Goal: Navigation & Orientation: Find specific page/section

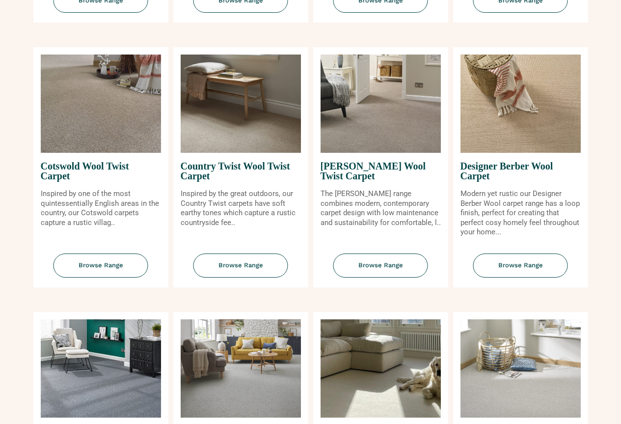
scroll to position [442, 0]
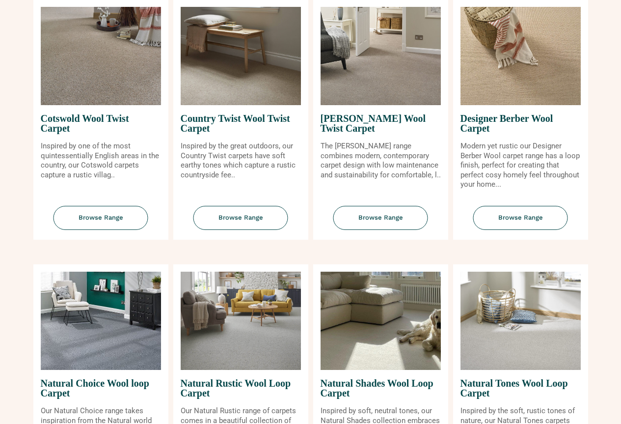
click at [81, 346] on img at bounding box center [101, 321] width 120 height 98
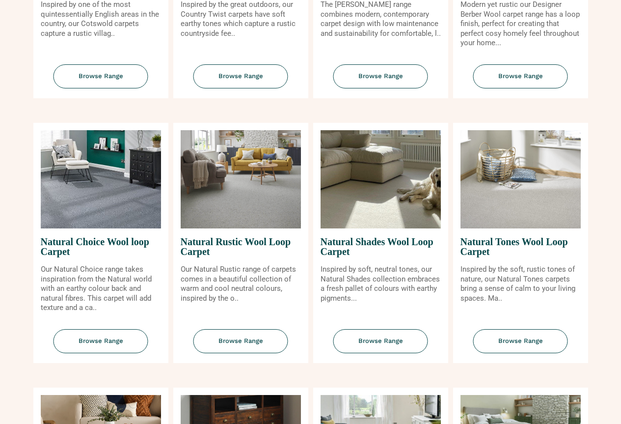
scroll to position [590, 0]
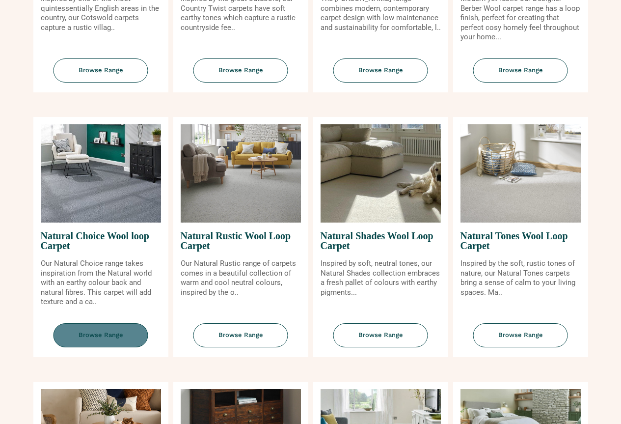
click at [94, 333] on span "Browse Range" at bounding box center [101, 335] width 95 height 24
click at [251, 198] on img at bounding box center [241, 173] width 120 height 98
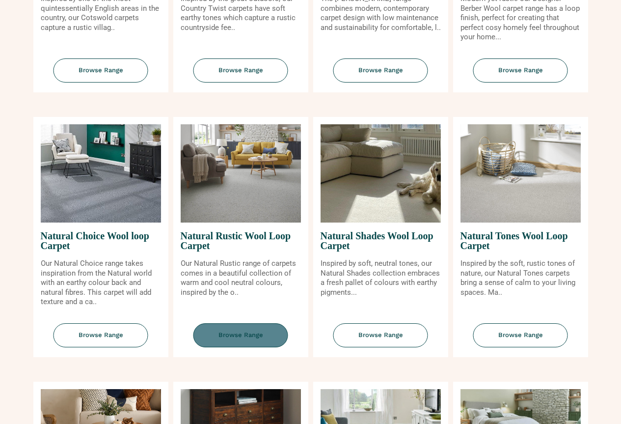
click at [236, 331] on span "Browse Range" at bounding box center [241, 335] width 95 height 24
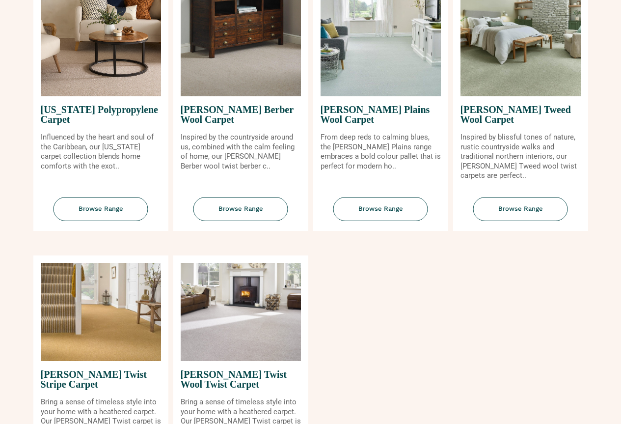
scroll to position [1032, 0]
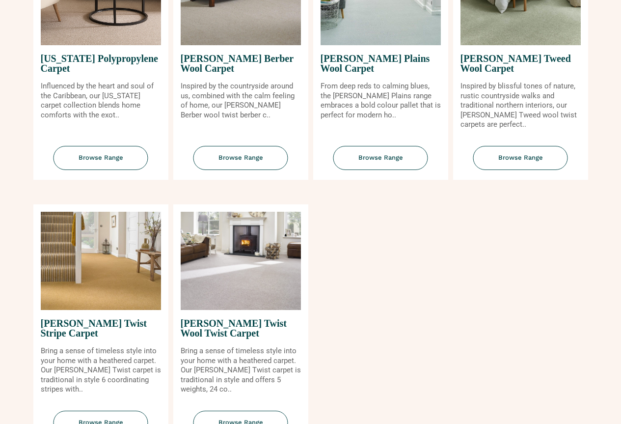
click at [70, 295] on img at bounding box center [101, 261] width 120 height 98
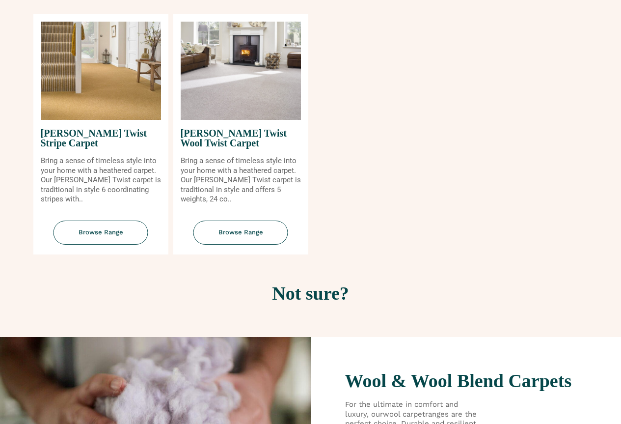
scroll to position [1277, 0]
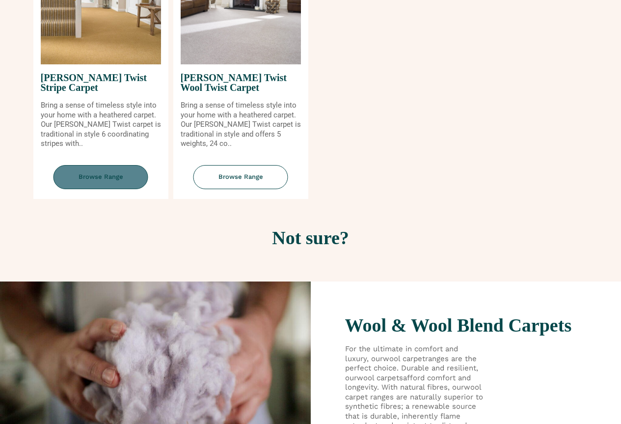
click at [82, 181] on span "Browse Range" at bounding box center [101, 177] width 95 height 24
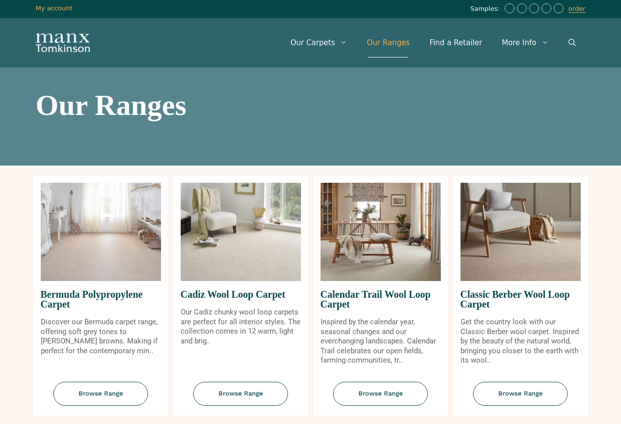
scroll to position [0, 0]
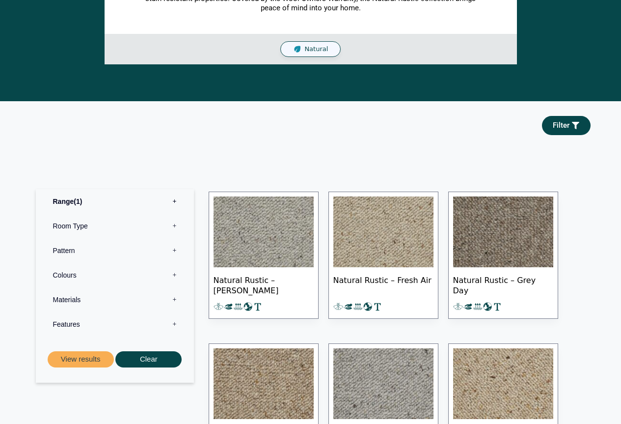
scroll to position [295, 0]
